Goal: Task Accomplishment & Management: Complete application form

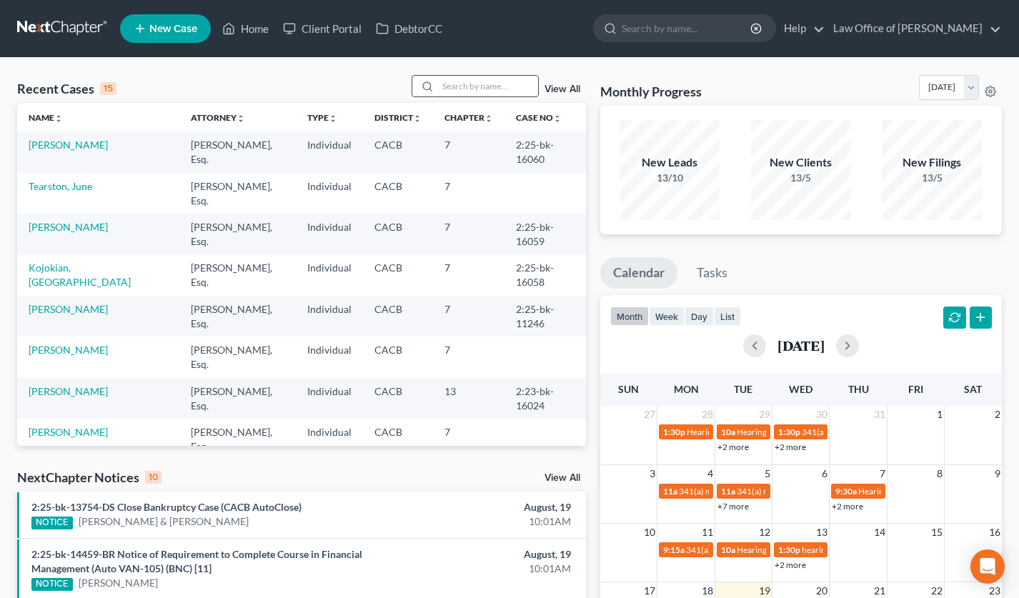
click at [456, 88] on input "search" at bounding box center [488, 86] width 100 height 21
type input "[PERSON_NAME]"
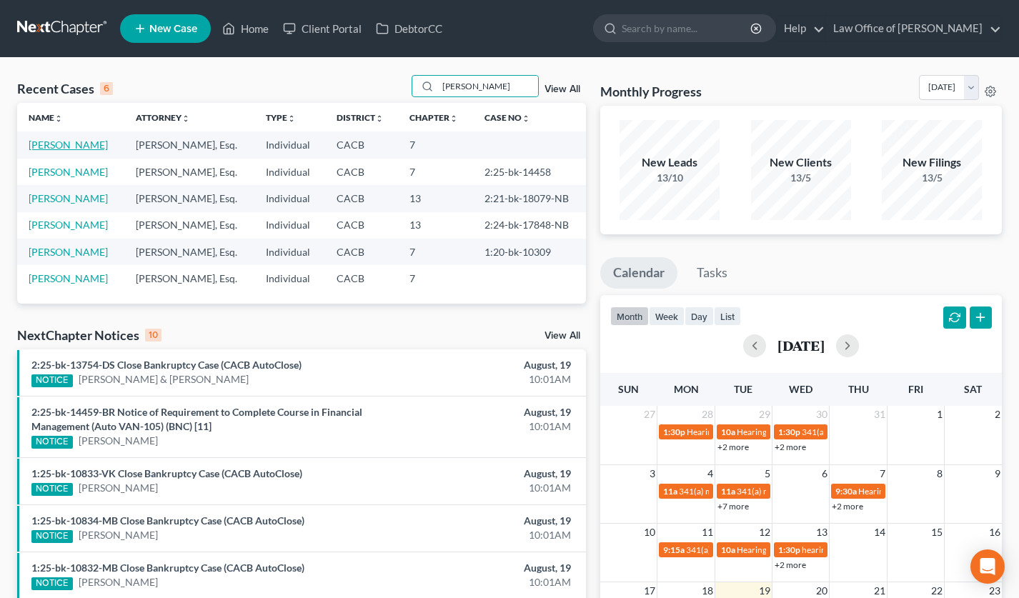
click at [66, 144] on link "[PERSON_NAME]" at bounding box center [68, 145] width 79 height 12
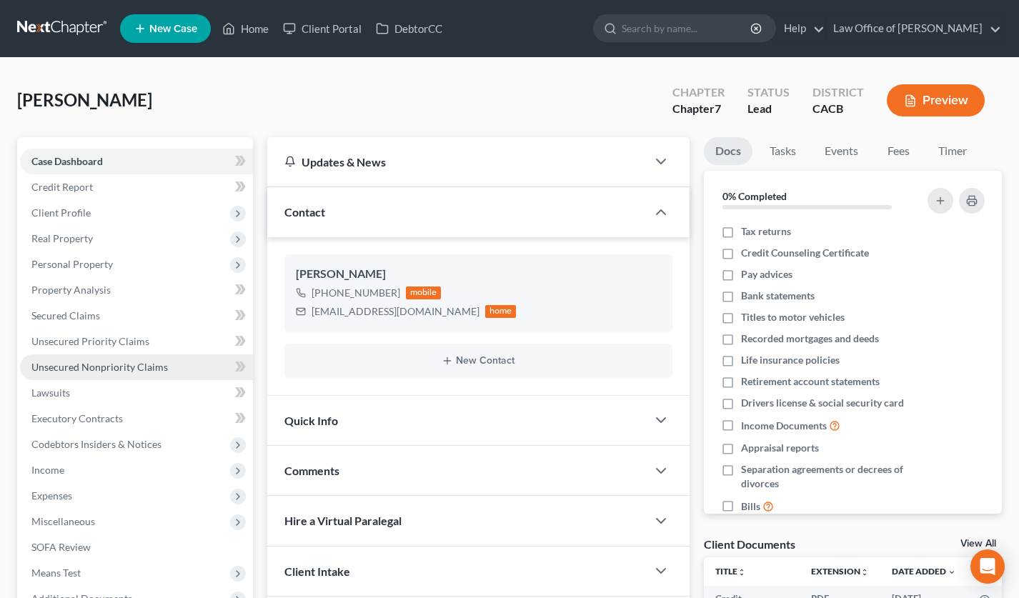
click at [127, 361] on span "Unsecured Nonpriority Claims" at bounding box center [99, 367] width 137 height 12
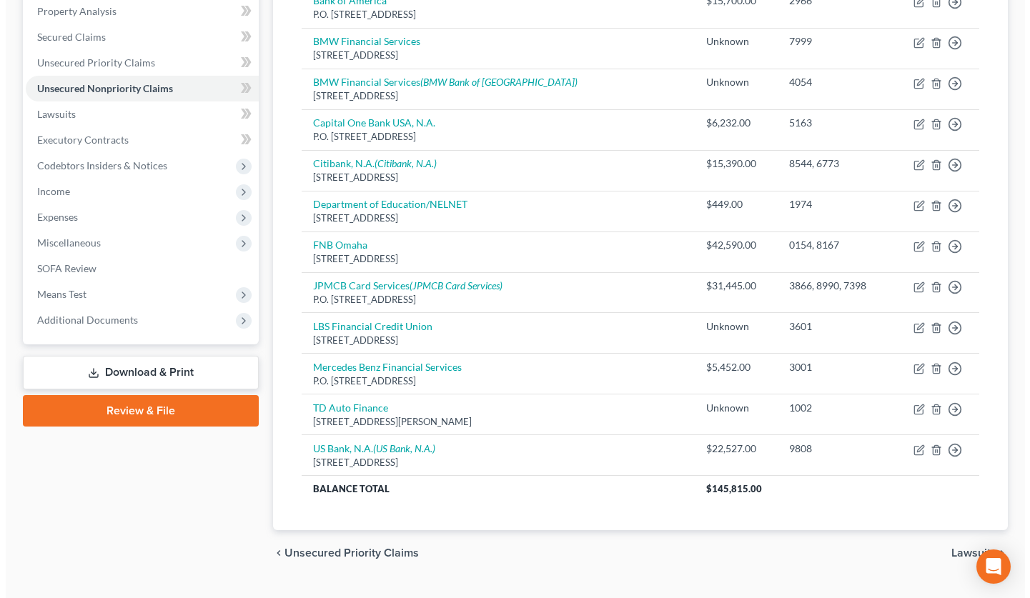
scroll to position [54, 0]
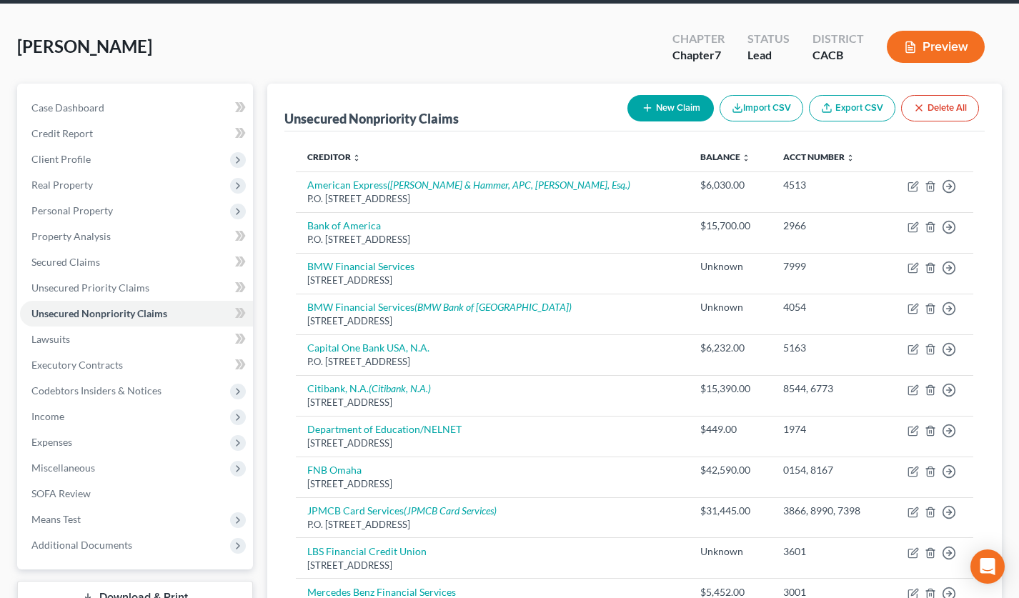
click at [682, 111] on button "New Claim" at bounding box center [671, 108] width 86 height 26
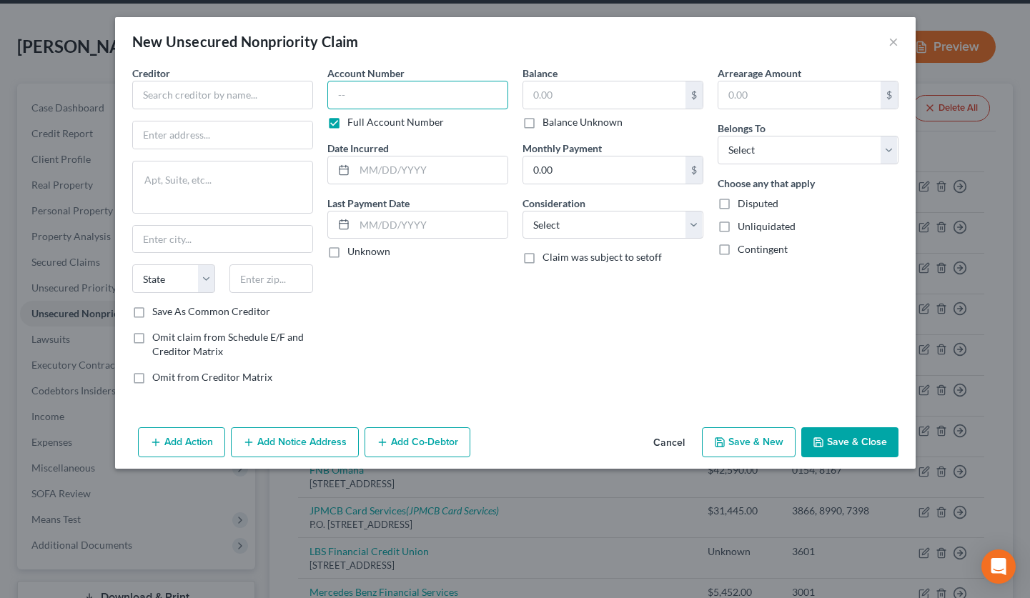
click at [487, 94] on input "text" at bounding box center [417, 95] width 181 height 29
type input "3094"
click at [580, 99] on input "text" at bounding box center [604, 94] width 162 height 27
type input "25,121.92"
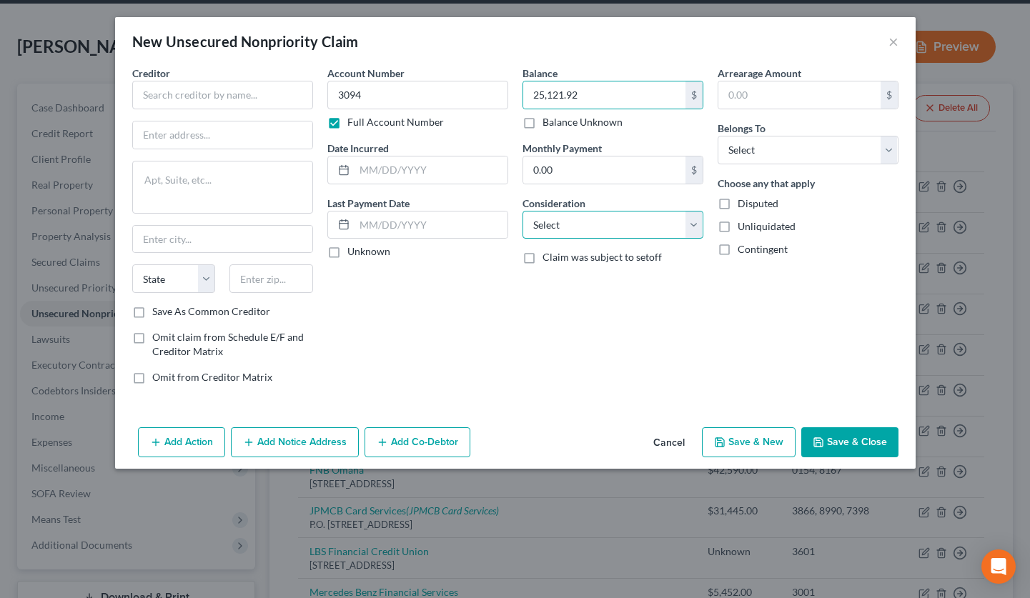
click at [593, 234] on select "Select Cable / Satellite Services Collection Agency Credit Card Debt Debt Couns…" at bounding box center [612, 225] width 181 height 29
select select "20"
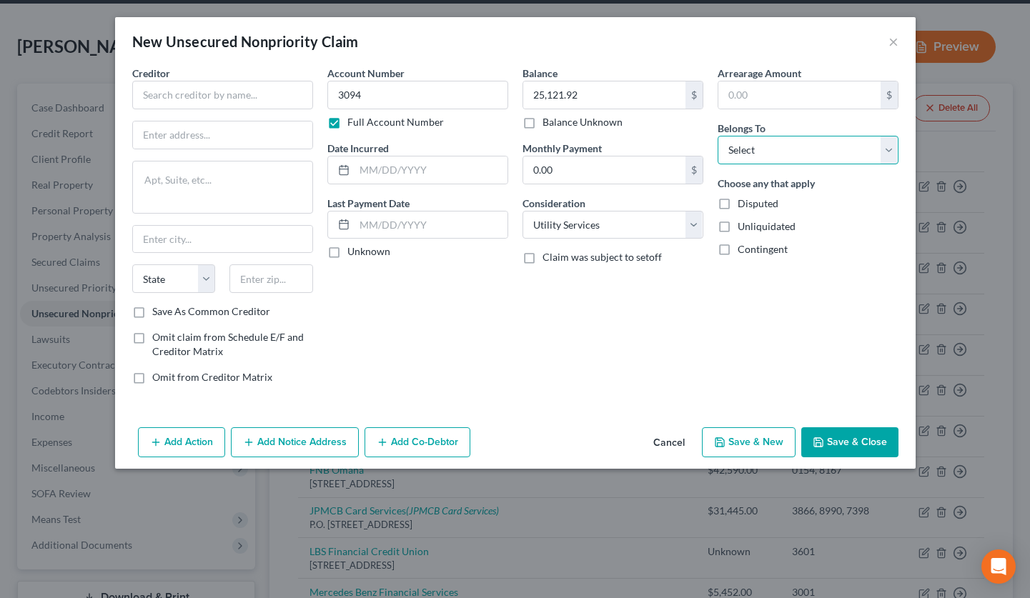
click at [738, 159] on select "Select Debtor 1 Only Debtor 2 Only Debtor 1 And Debtor 2 Only At Least One Of T…" at bounding box center [808, 150] width 181 height 29
select select "0"
click at [390, 170] on input "text" at bounding box center [431, 170] width 153 height 27
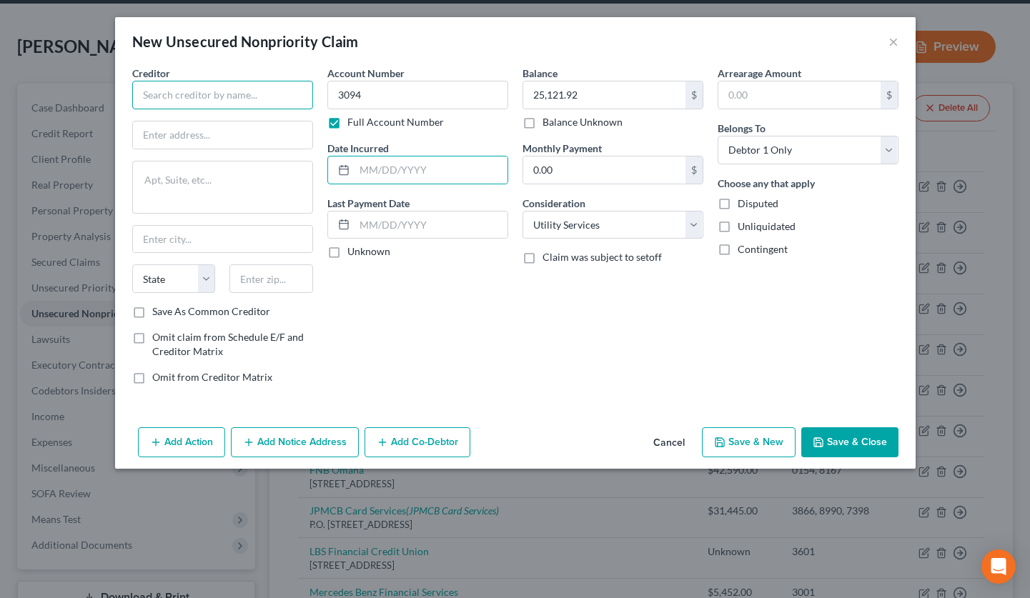
click at [202, 94] on input "text" at bounding box center [222, 95] width 181 height 29
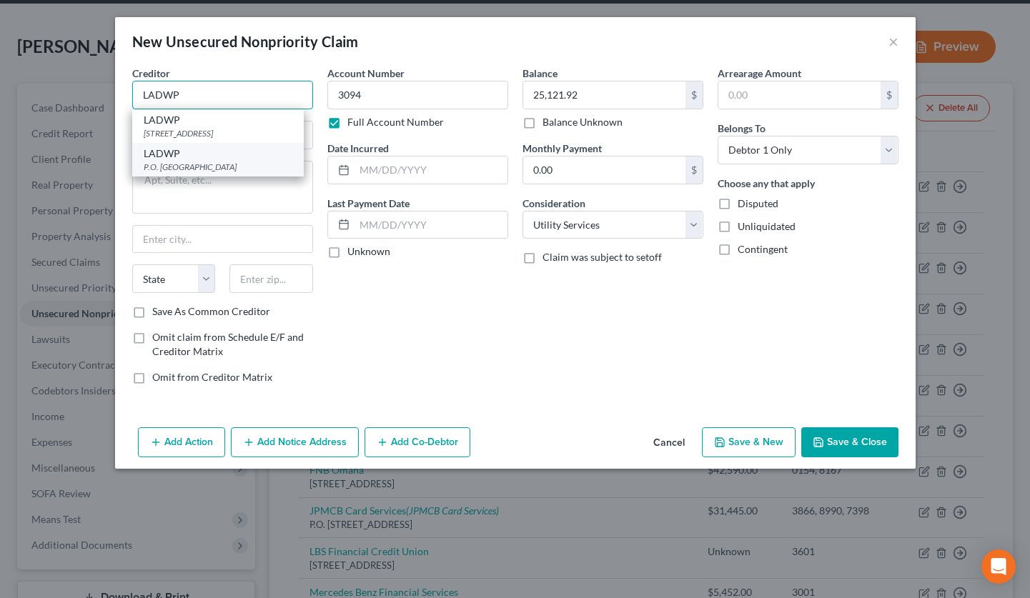
type input "LADWP"
drag, startPoint x: 193, startPoint y: 167, endPoint x: 221, endPoint y: 177, distance: 29.6
click at [194, 167] on div "P.O. [GEOGRAPHIC_DATA]" at bounding box center [218, 167] width 149 height 12
type input "P.O. Box 30808"
type input "[GEOGRAPHIC_DATA]"
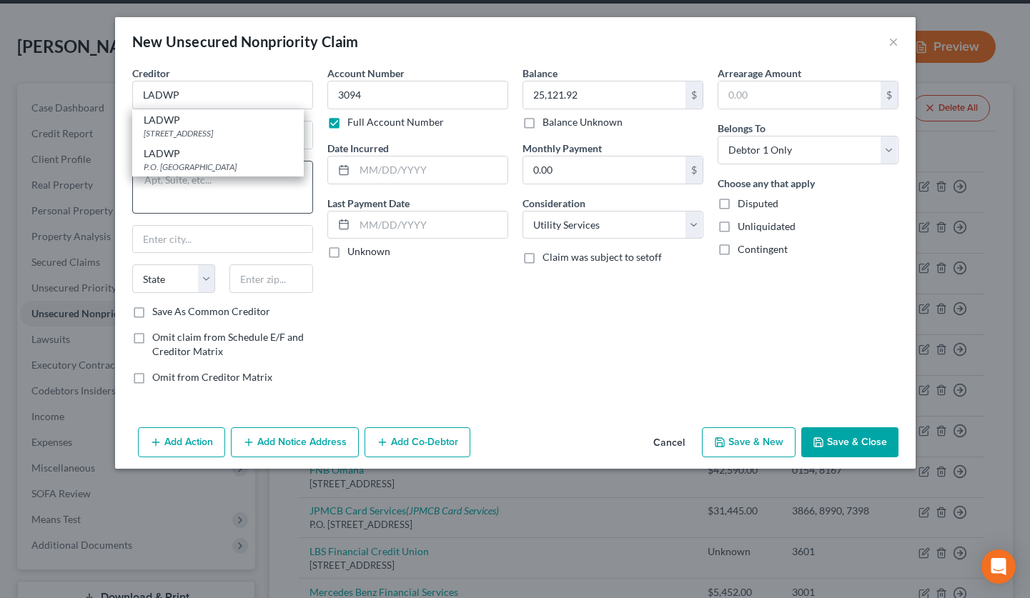
select select "4"
type input "90030"
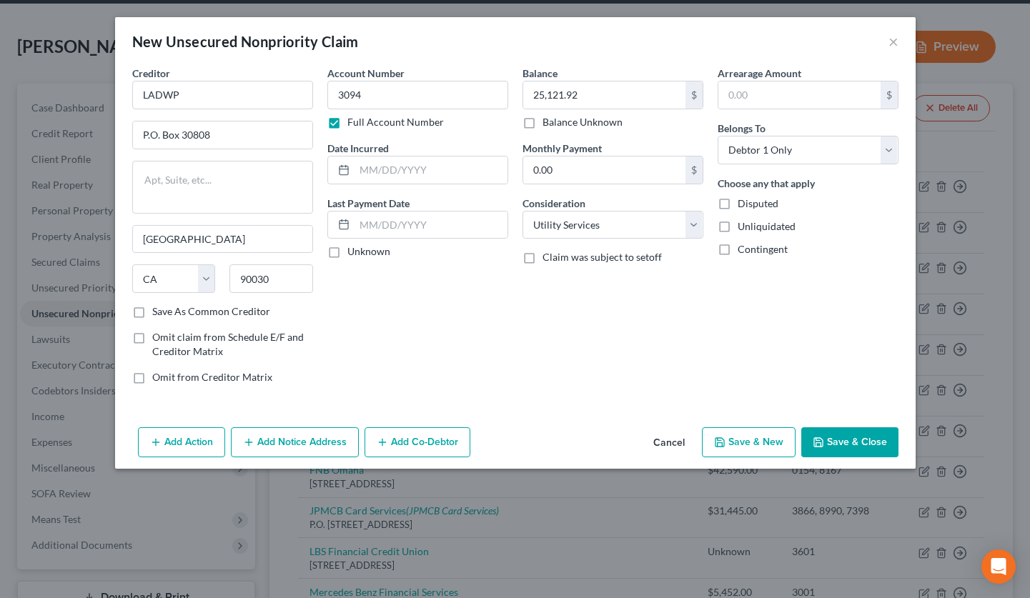
click at [292, 439] on button "Add Notice Address" at bounding box center [295, 442] width 128 height 30
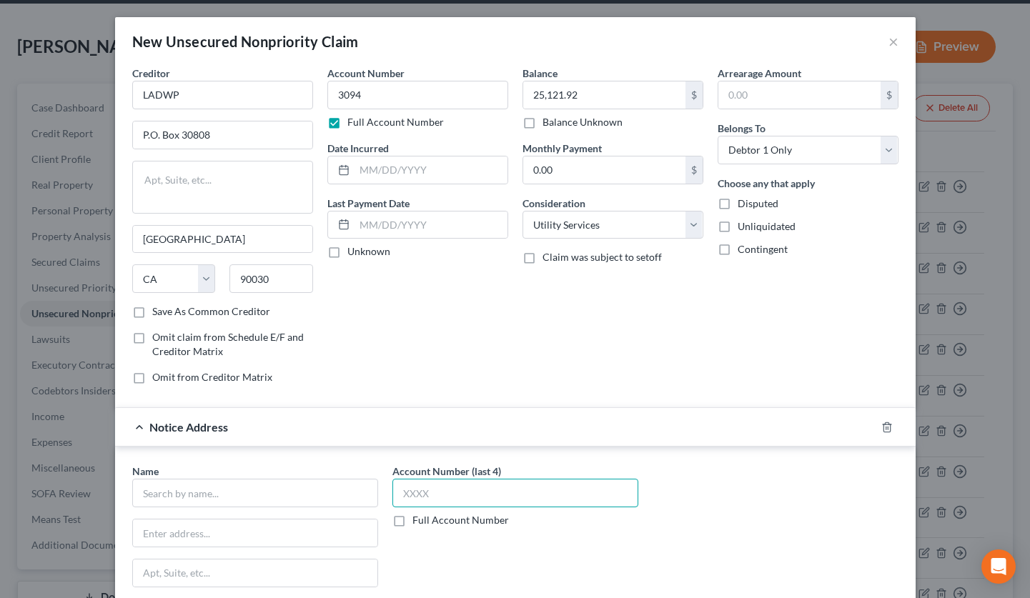
click at [447, 497] on input "text" at bounding box center [515, 493] width 246 height 29
type input "3094"
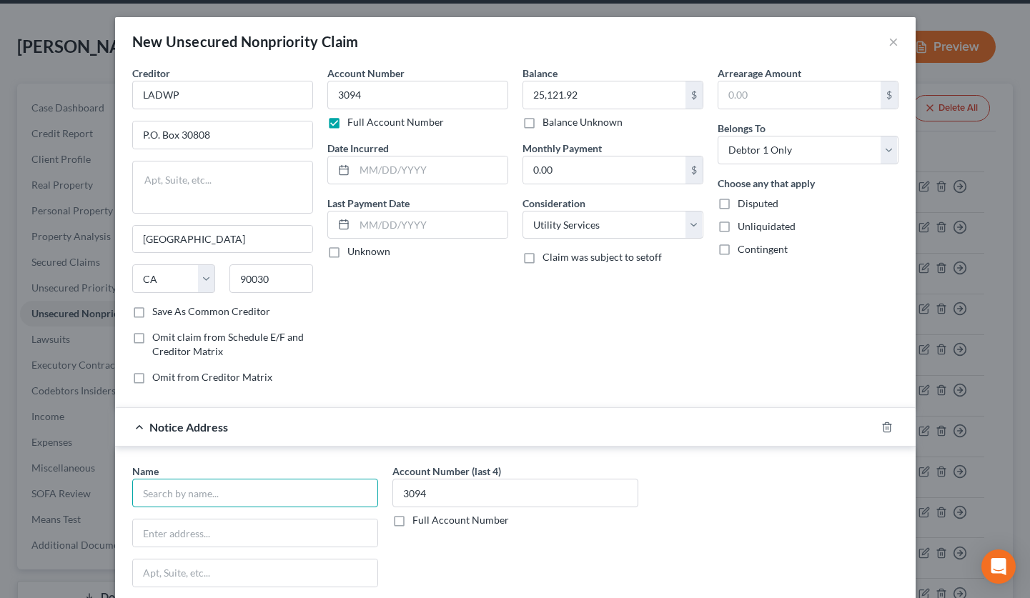
click at [181, 500] on input "text" at bounding box center [255, 493] width 246 height 29
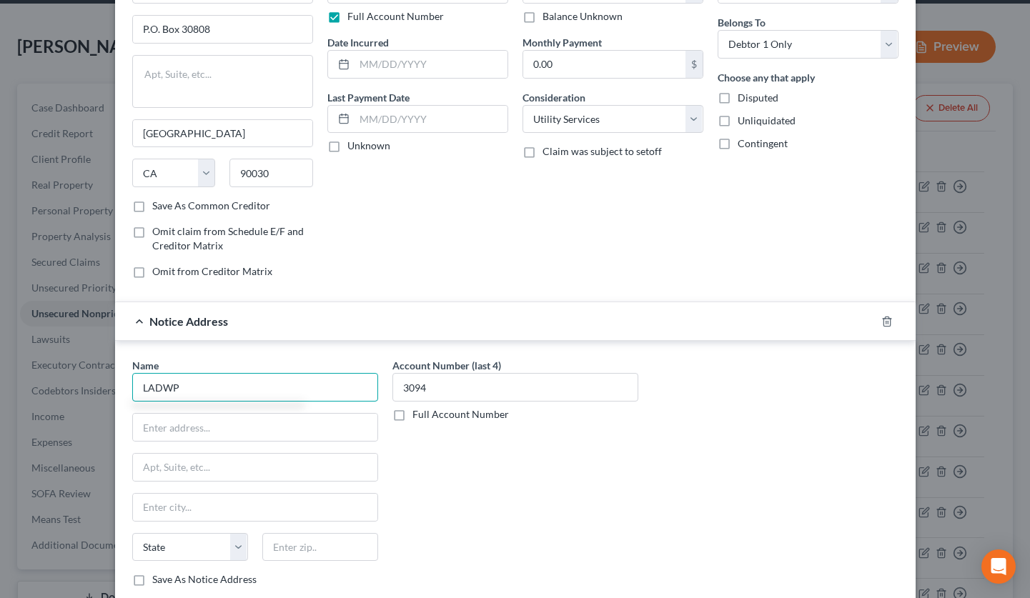
scroll to position [108, 0]
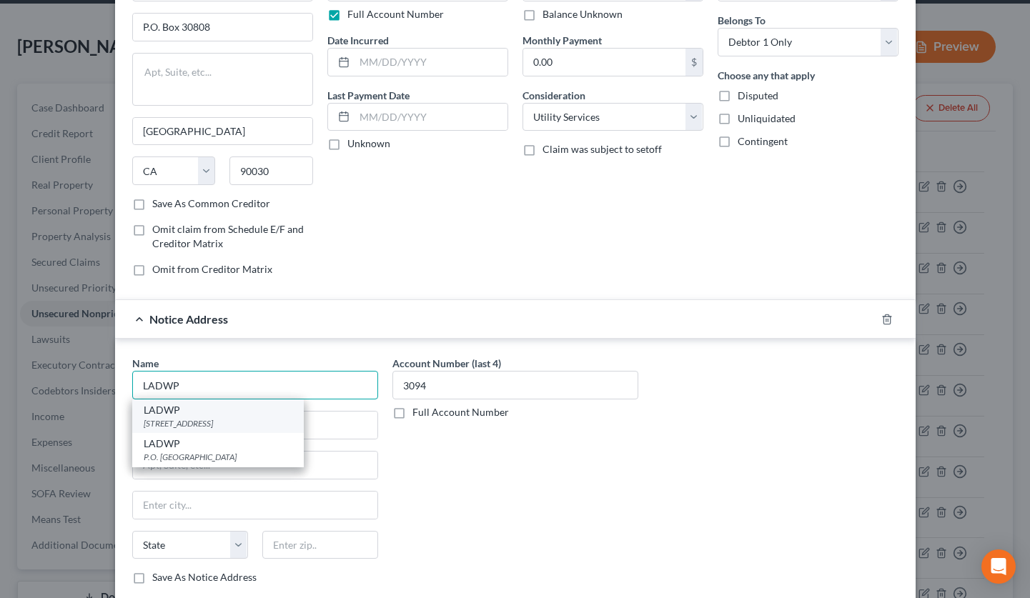
type input "LADWP"
click at [216, 417] on div "[STREET_ADDRESS]" at bounding box center [218, 423] width 149 height 12
type input "[STREET_ADDRESS]"
type input "[GEOGRAPHIC_DATA]"
select select "4"
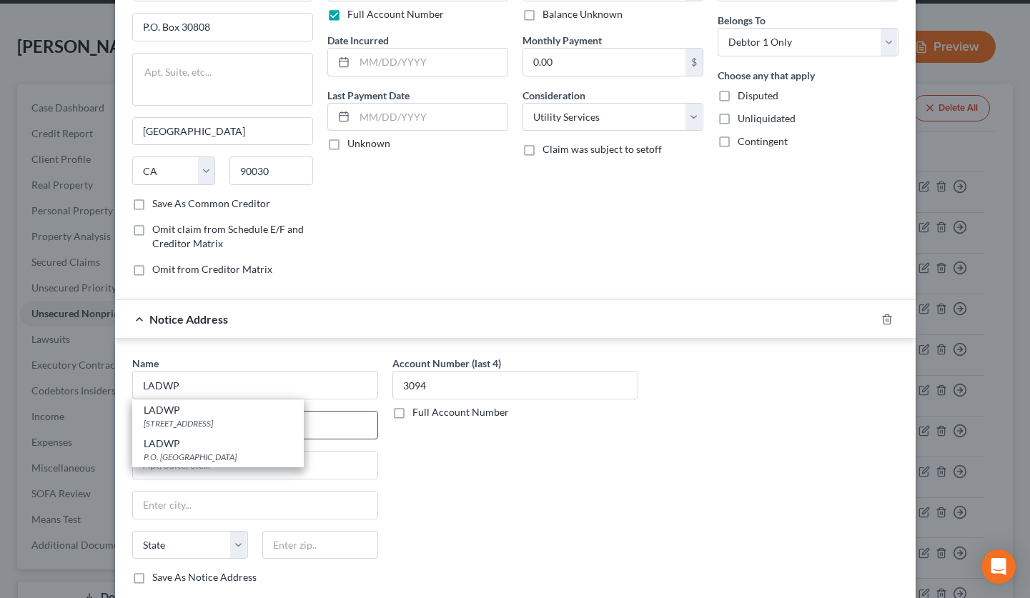
type input "90012"
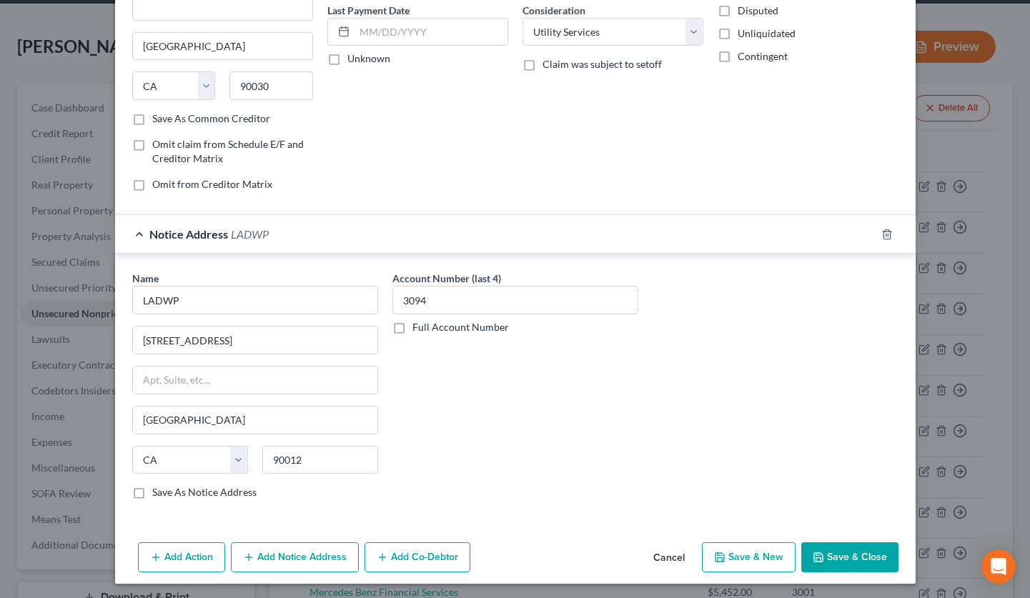
scroll to position [0, 0]
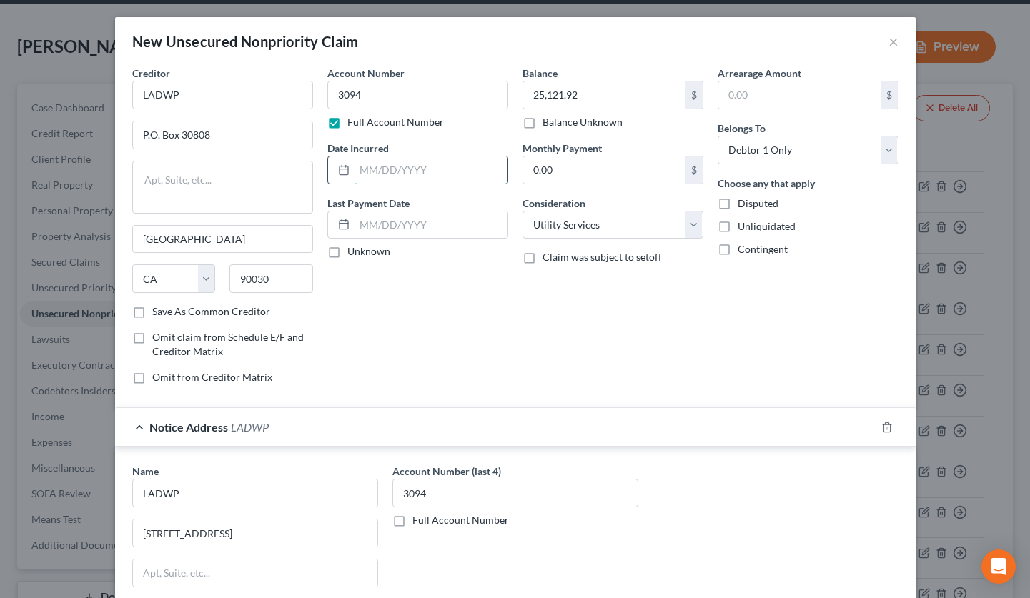
click at [401, 174] on input "text" at bounding box center [431, 170] width 153 height 27
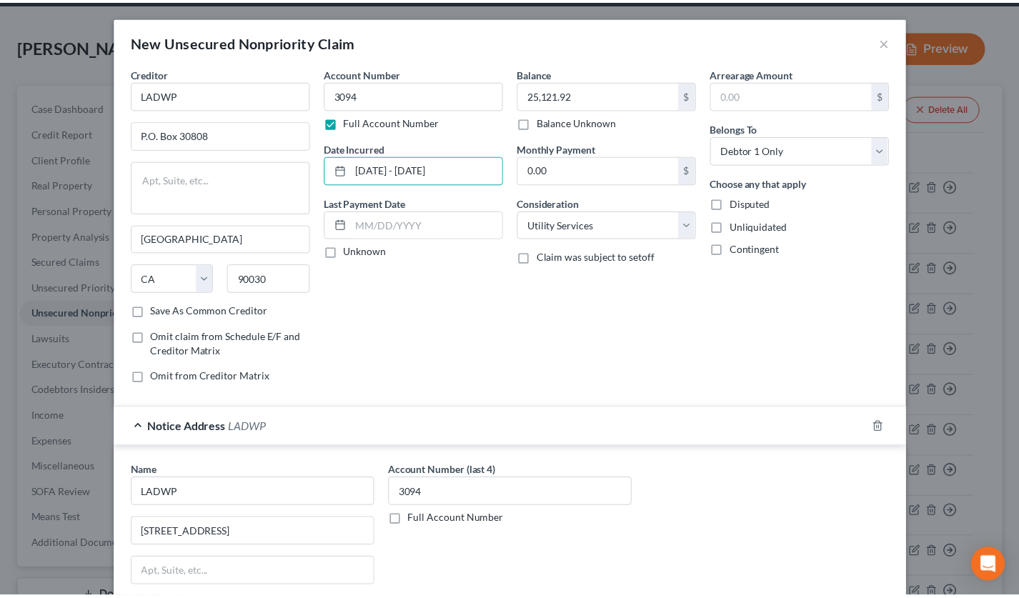
scroll to position [196, 0]
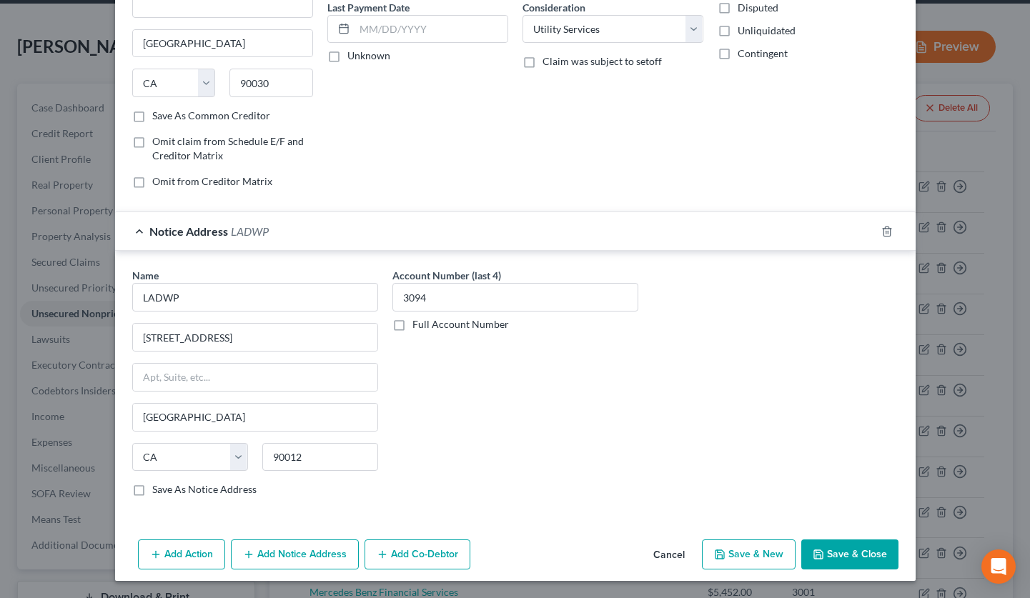
type input "[DATE] - [DATE]"
click at [832, 542] on button "Save & Close" at bounding box center [849, 555] width 97 height 30
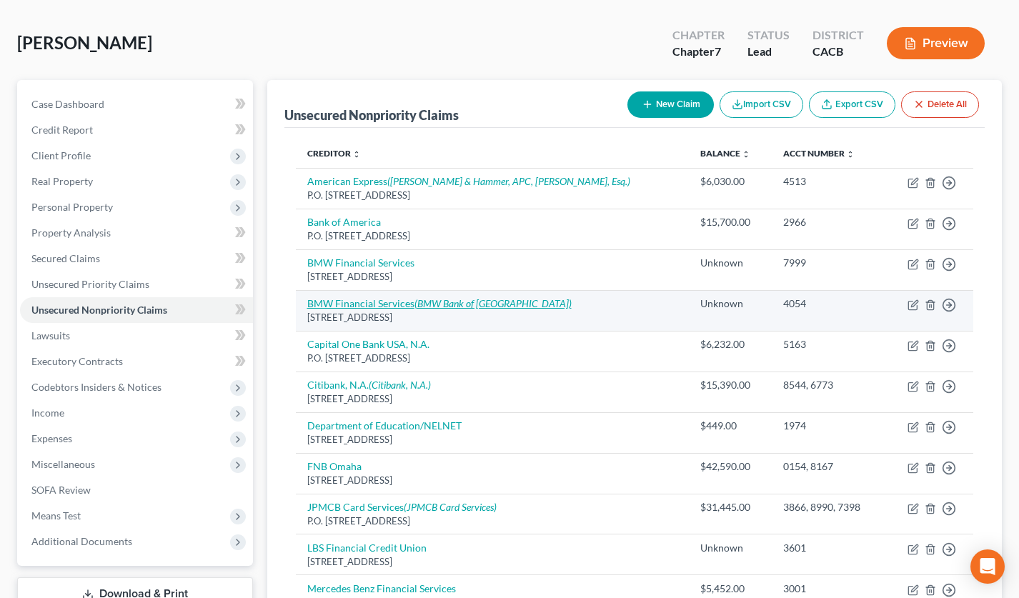
scroll to position [0, 0]
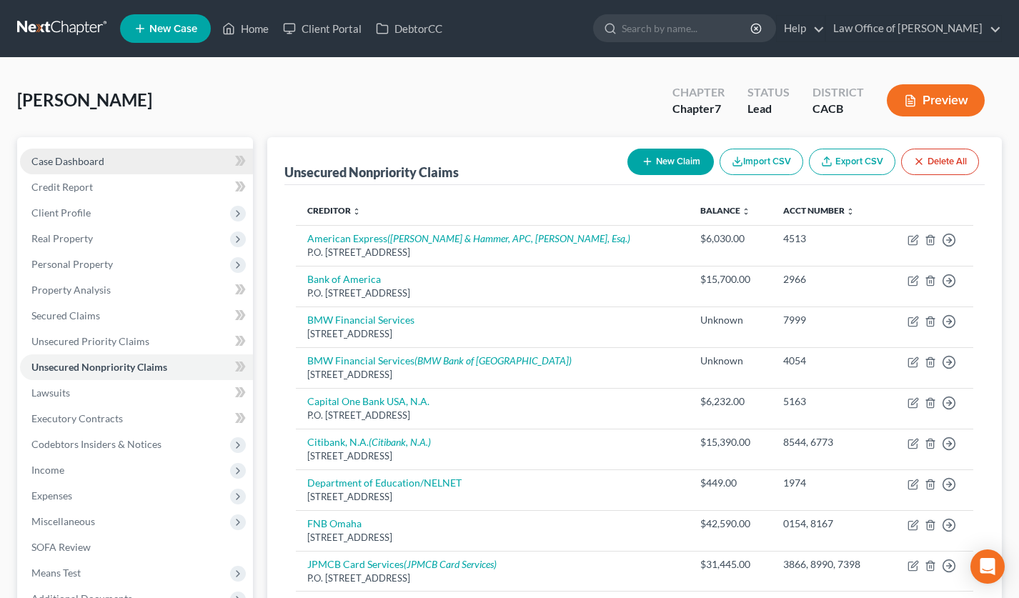
click at [117, 159] on link "Case Dashboard" at bounding box center [136, 162] width 233 height 26
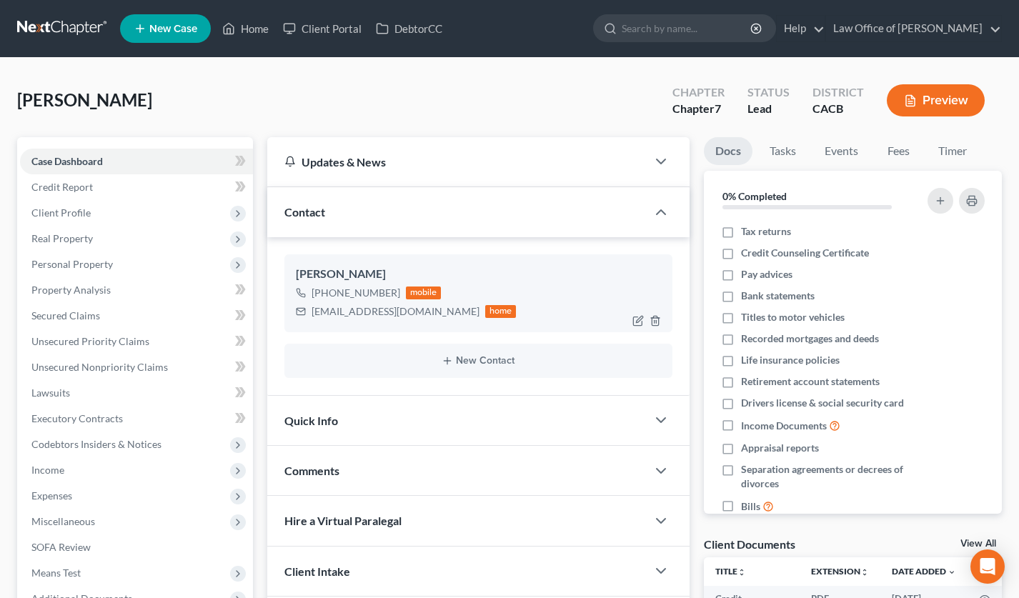
drag, startPoint x: 326, startPoint y: 296, endPoint x: 390, endPoint y: 299, distance: 63.7
click at [390, 299] on div "[PHONE_NUMBER] mobile" at bounding box center [406, 293] width 221 height 19
copy div "[PHONE_NUMBER]"
click at [114, 361] on span "Unsecured Nonpriority Claims" at bounding box center [99, 367] width 137 height 12
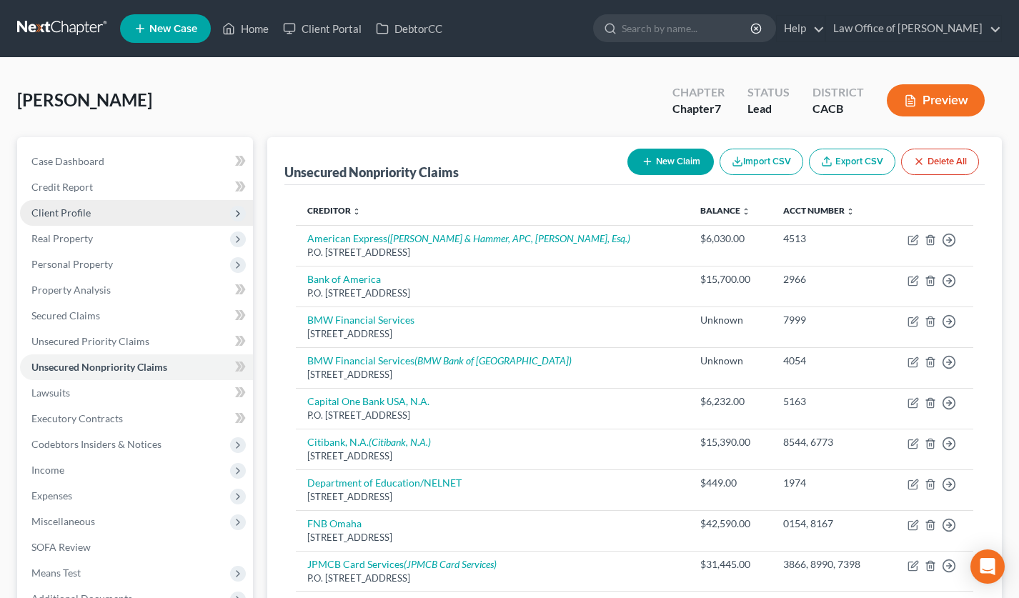
click at [115, 204] on span "Client Profile" at bounding box center [136, 213] width 233 height 26
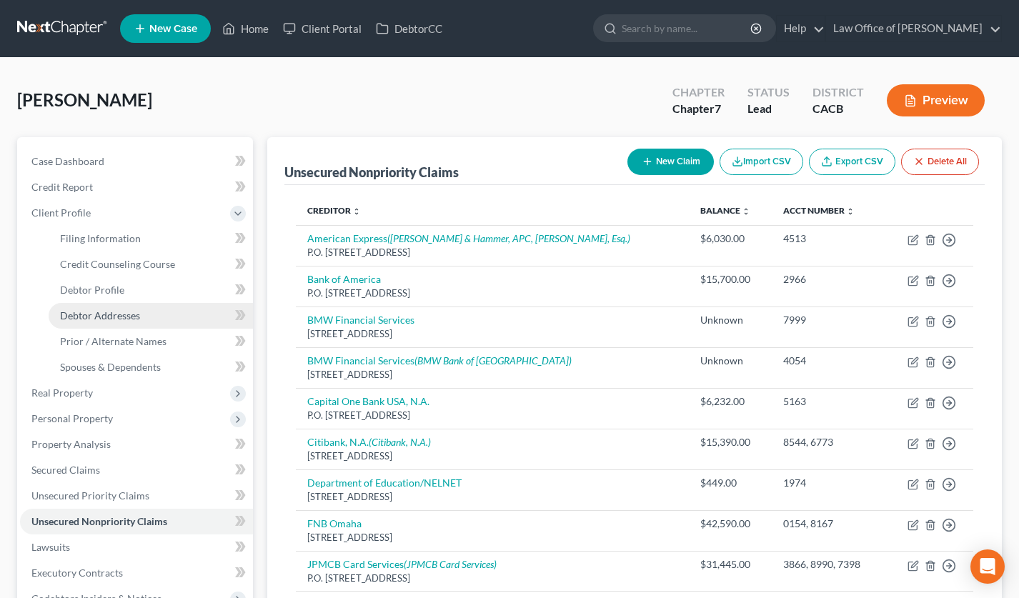
click at [137, 308] on link "Debtor Addresses" at bounding box center [151, 316] width 204 height 26
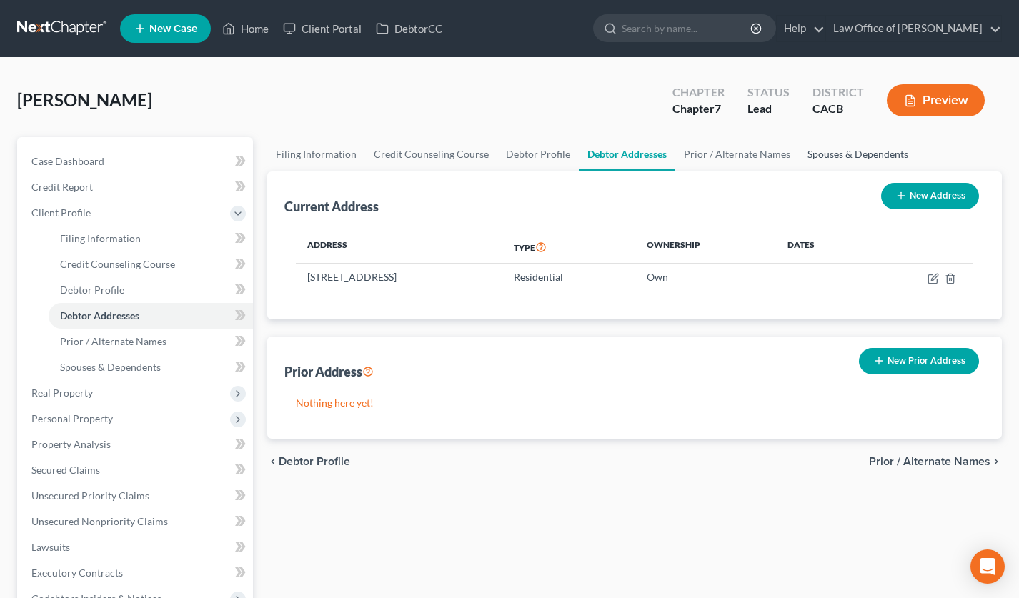
click at [829, 156] on link "Spouses & Dependents" at bounding box center [858, 154] width 118 height 34
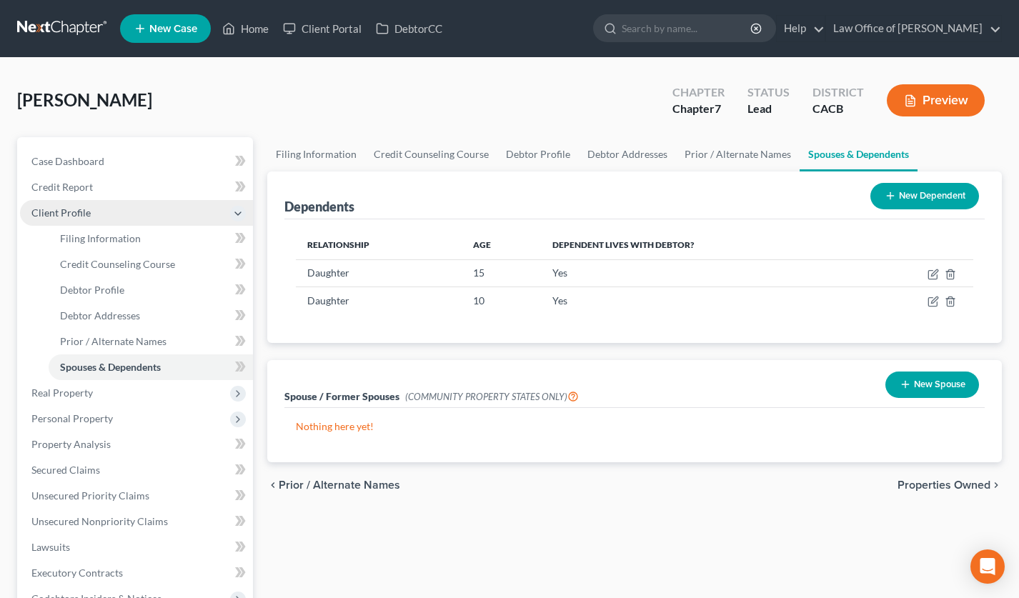
click at [115, 213] on span "Client Profile" at bounding box center [136, 213] width 233 height 26
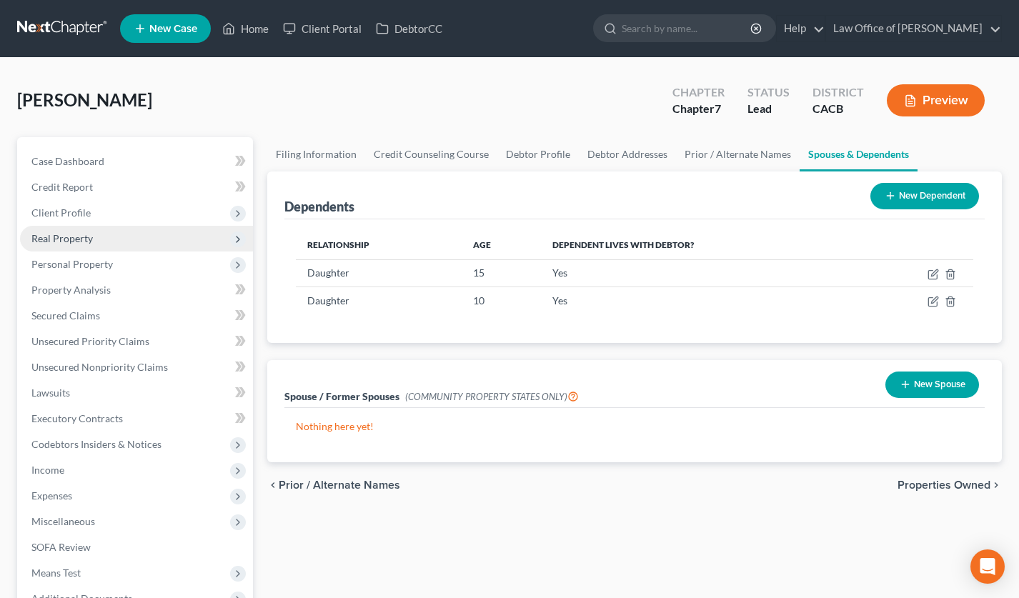
click at [109, 244] on span "Real Property" at bounding box center [136, 239] width 233 height 26
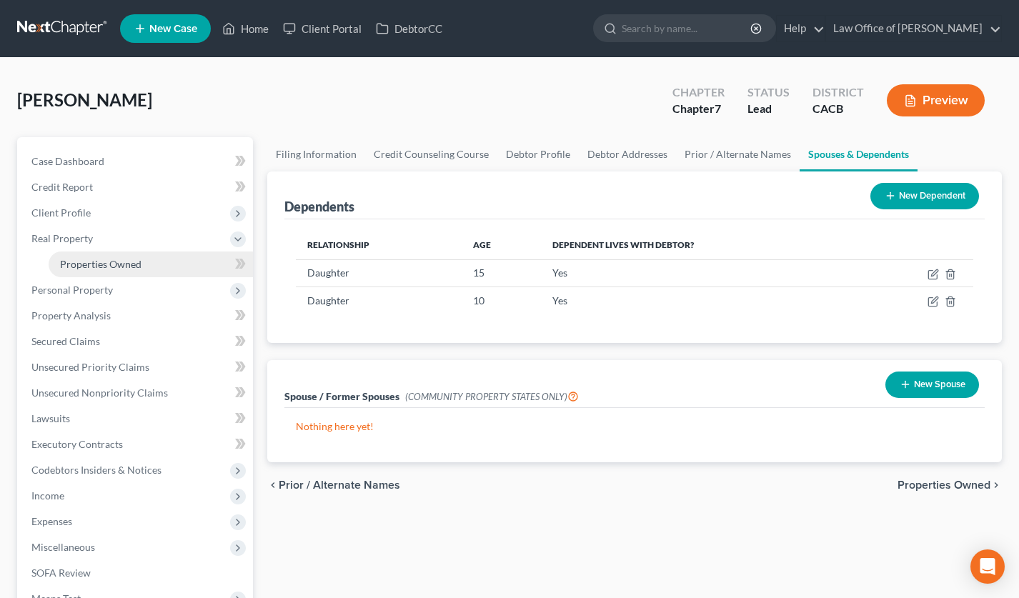
click at [114, 254] on link "Properties Owned" at bounding box center [151, 265] width 204 height 26
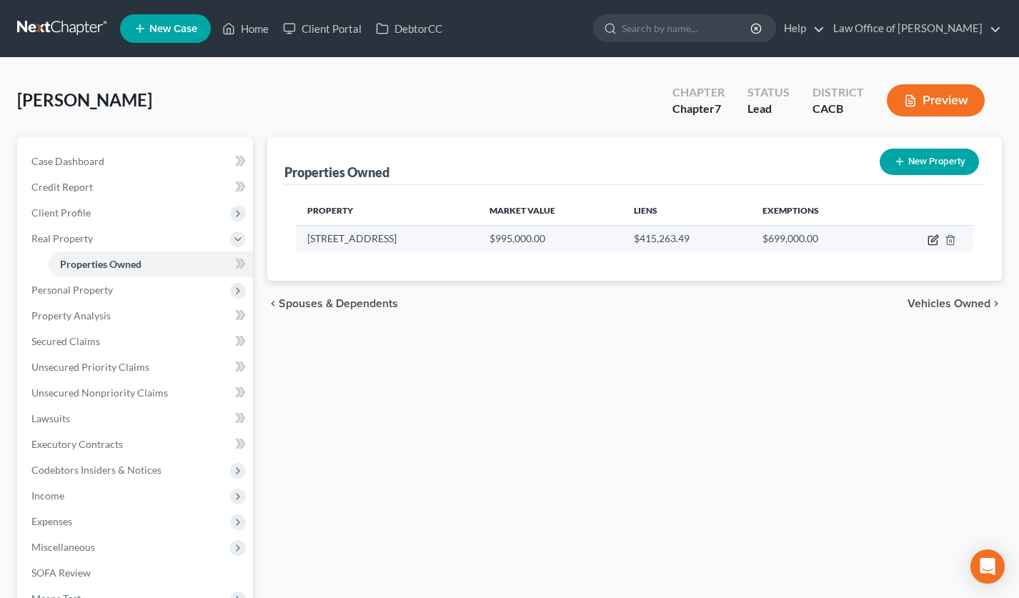
click at [932, 239] on icon "button" at bounding box center [934, 238] width 6 height 6
select select "4"
select select "3"
select select "1"
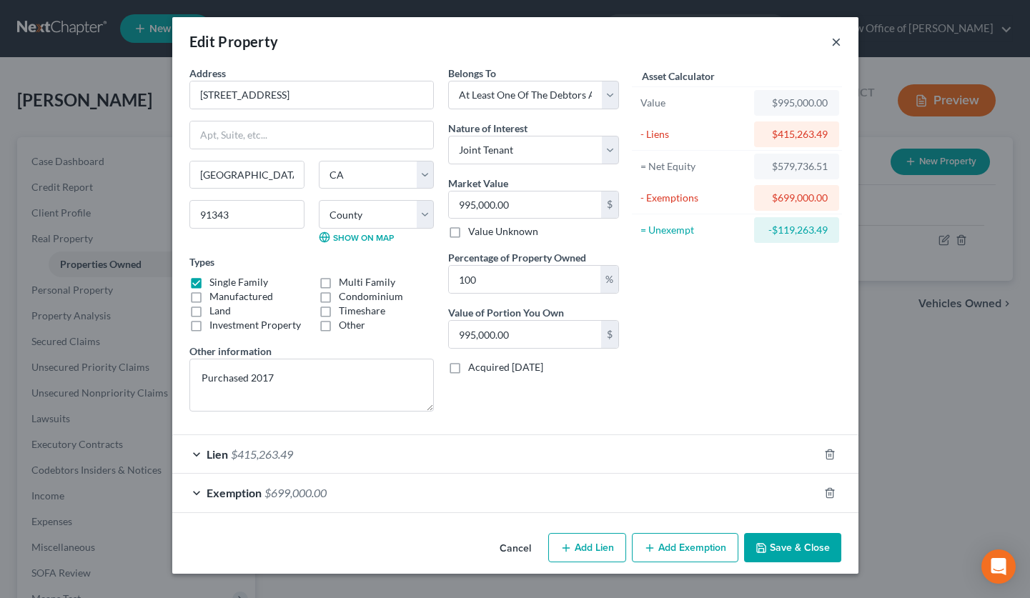
click at [838, 39] on button "×" at bounding box center [836, 41] width 10 height 17
